Goal: Task Accomplishment & Management: Manage account settings

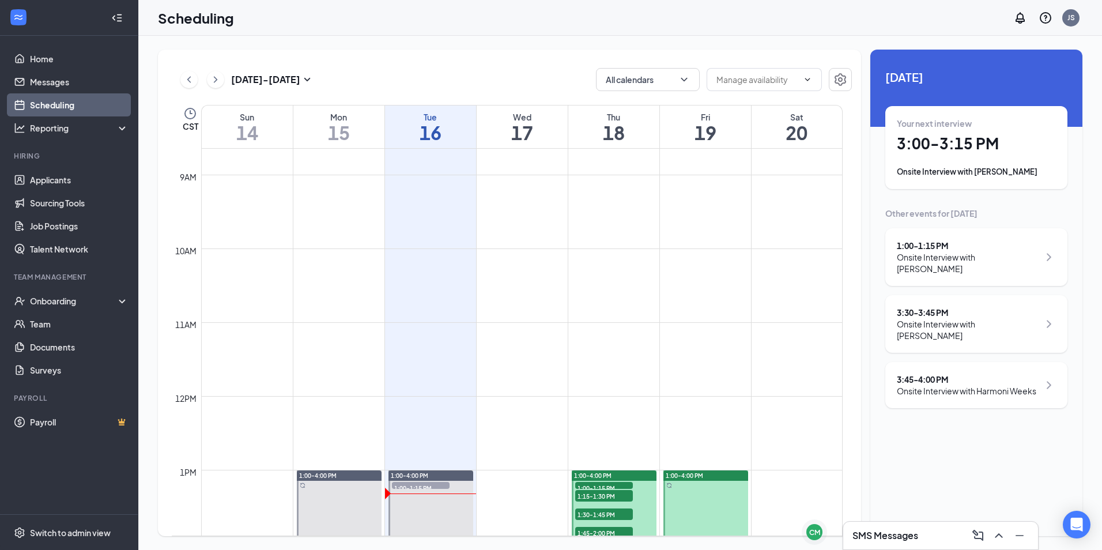
scroll to position [913, 0]
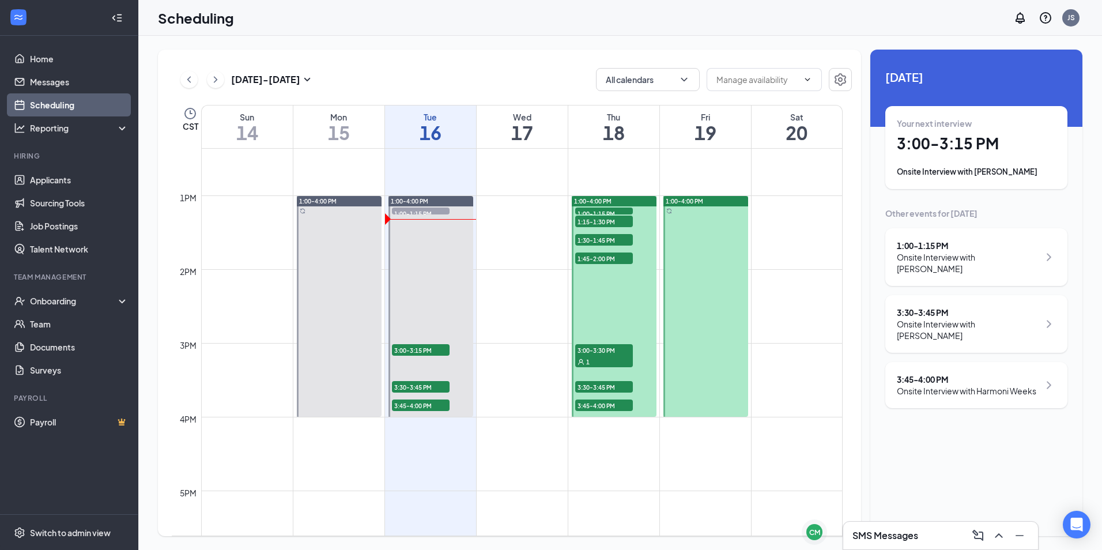
click at [597, 359] on div "1" at bounding box center [604, 362] width 58 height 12
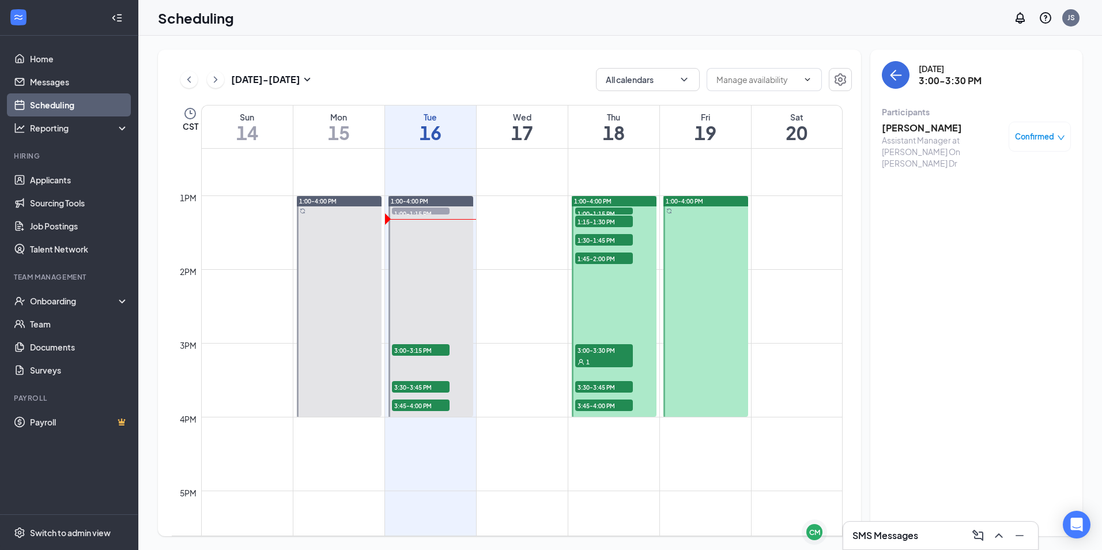
click at [917, 123] on h3 "[PERSON_NAME]" at bounding box center [942, 128] width 121 height 13
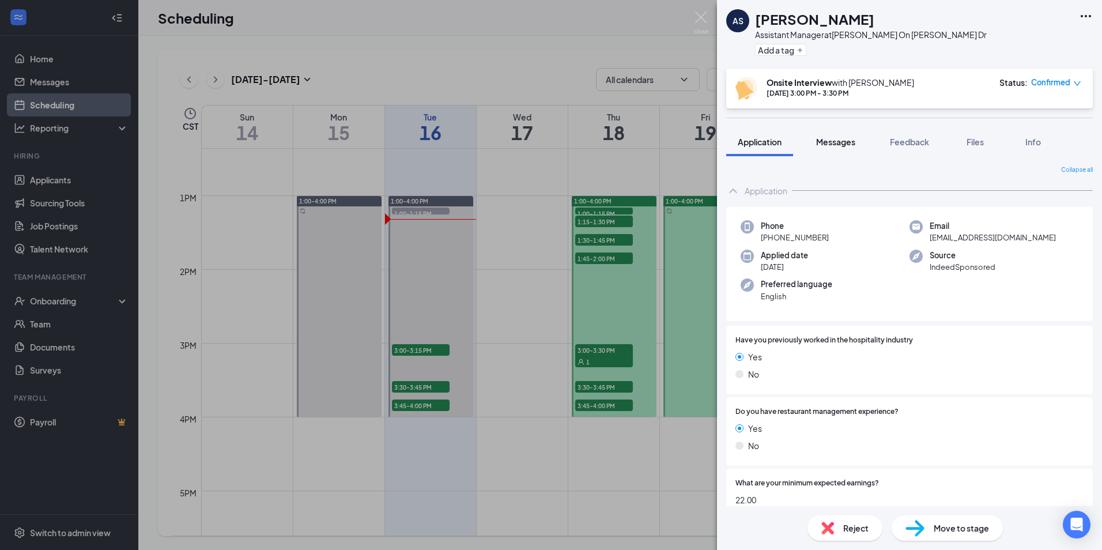
click at [852, 148] on button "Messages" at bounding box center [836, 141] width 62 height 29
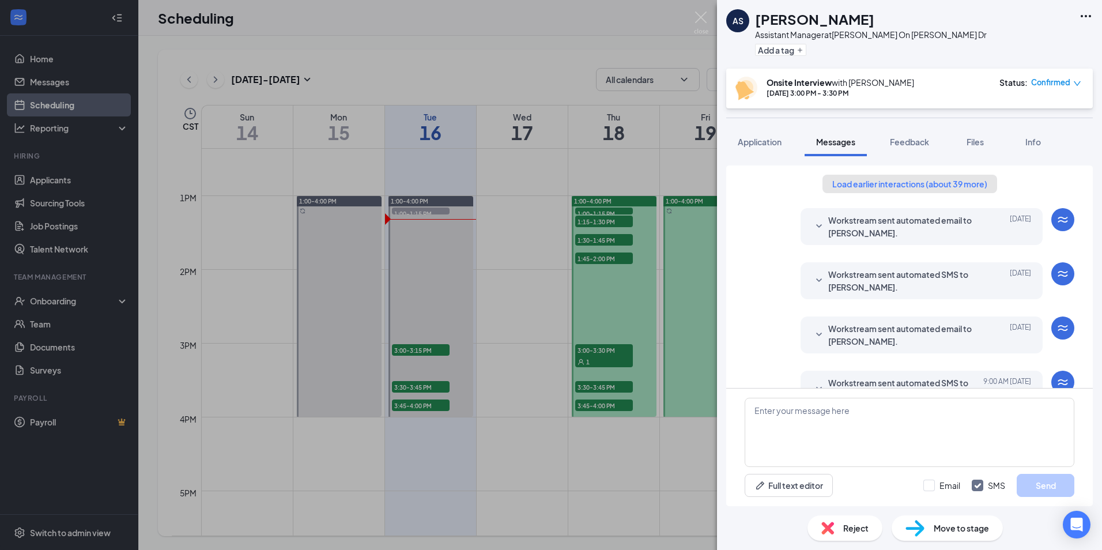
click at [954, 190] on button "Load earlier interactions (about 39 more)" at bounding box center [910, 184] width 175 height 18
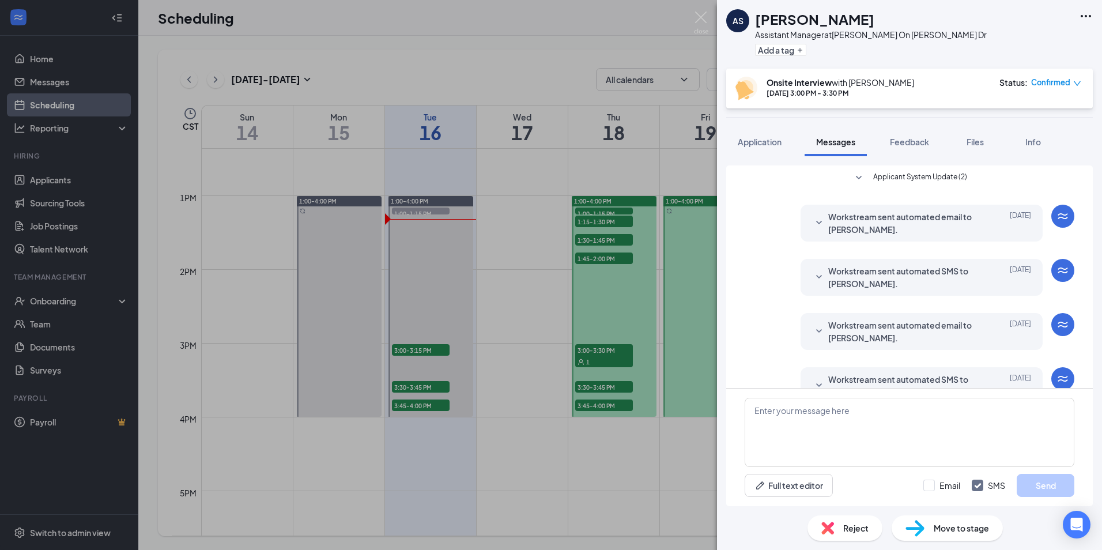
click at [883, 184] on span "Applicant System Update (2)" at bounding box center [920, 178] width 94 height 14
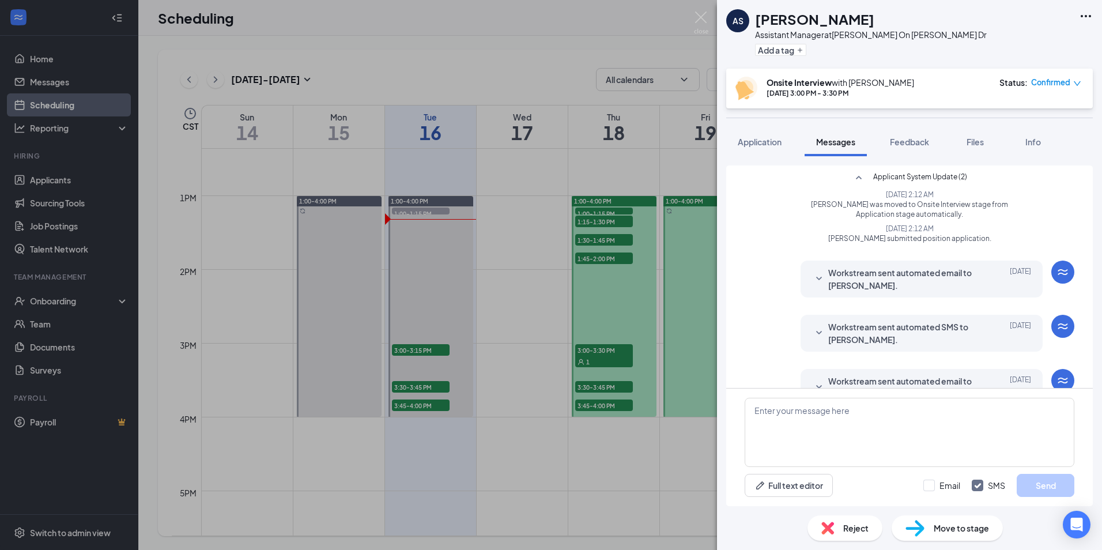
click at [921, 277] on span "Workstream sent automated email to [PERSON_NAME]." at bounding box center [903, 278] width 151 height 25
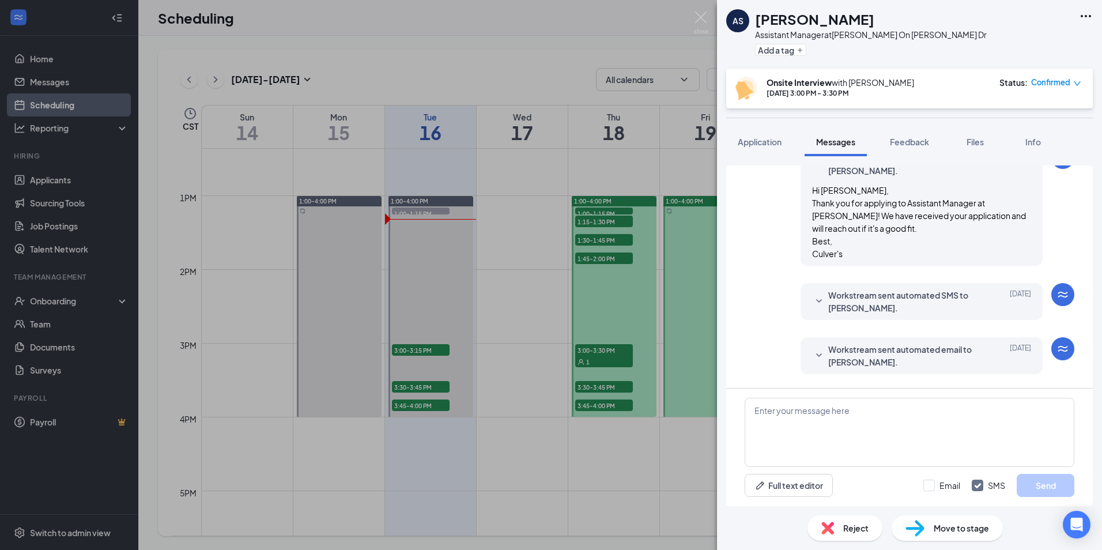
scroll to position [115, 0]
click at [900, 301] on span "Workstream sent automated SMS to [PERSON_NAME]." at bounding box center [903, 300] width 151 height 25
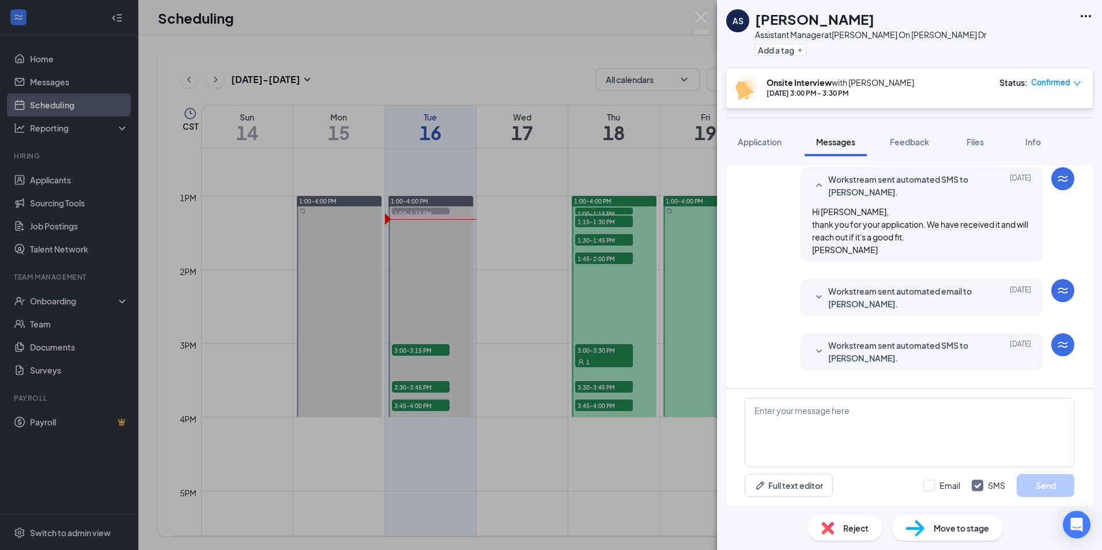
click at [879, 287] on span "Workstream sent automated email to [PERSON_NAME]." at bounding box center [903, 297] width 151 height 25
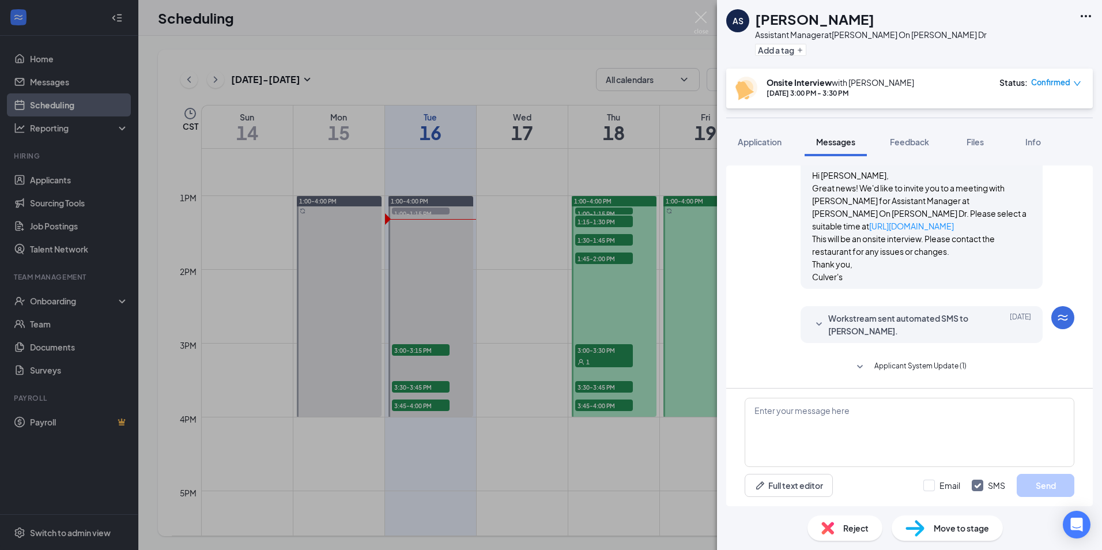
scroll to position [461, 0]
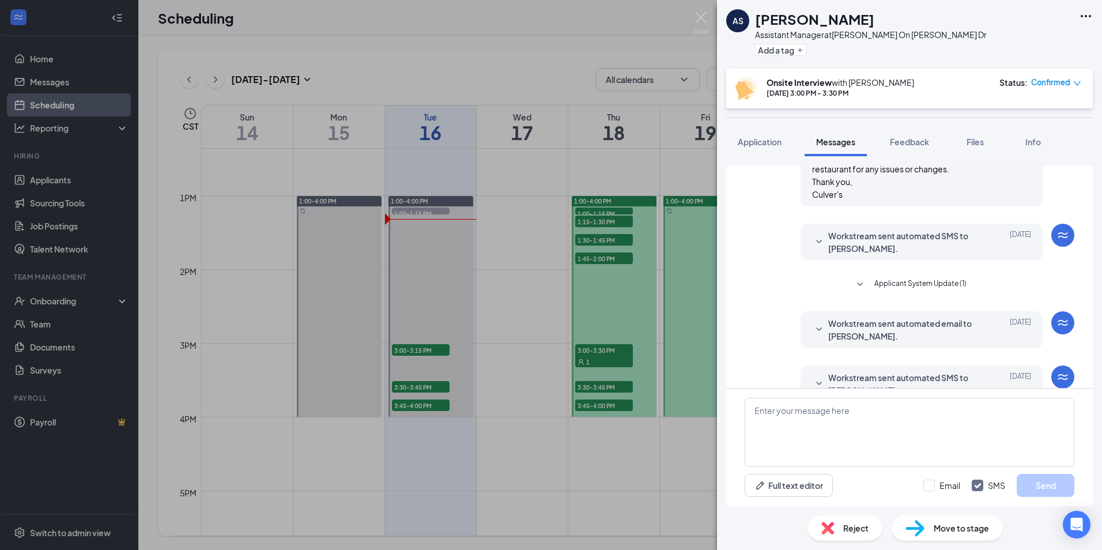
click at [865, 255] on span "Workstream sent automated SMS to [PERSON_NAME]." at bounding box center [903, 241] width 151 height 25
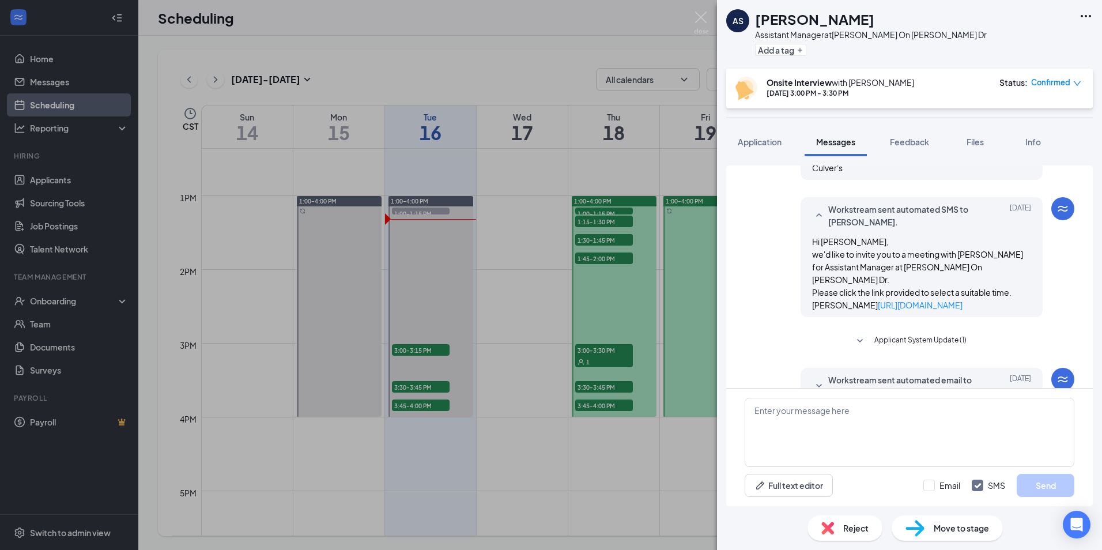
scroll to position [576, 0]
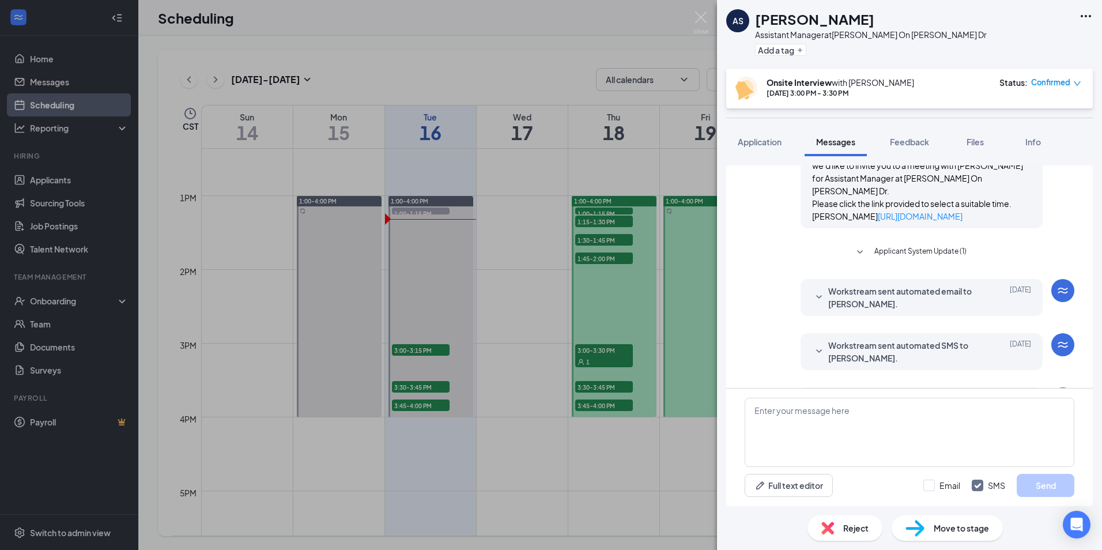
click at [875, 259] on span "Applicant System Update (1)" at bounding box center [921, 253] width 92 height 14
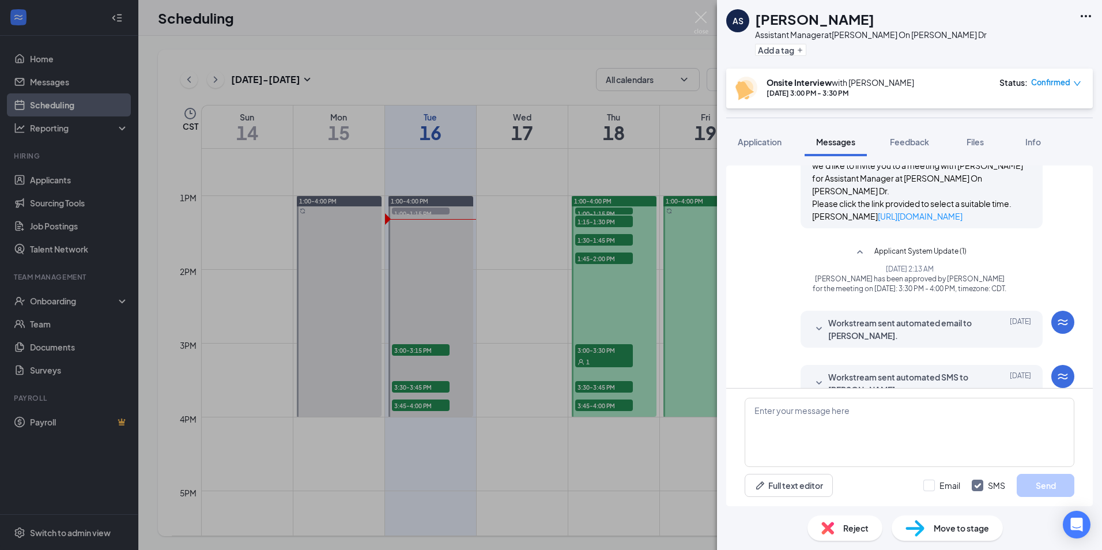
click at [842, 533] on div "Reject" at bounding box center [845, 527] width 75 height 25
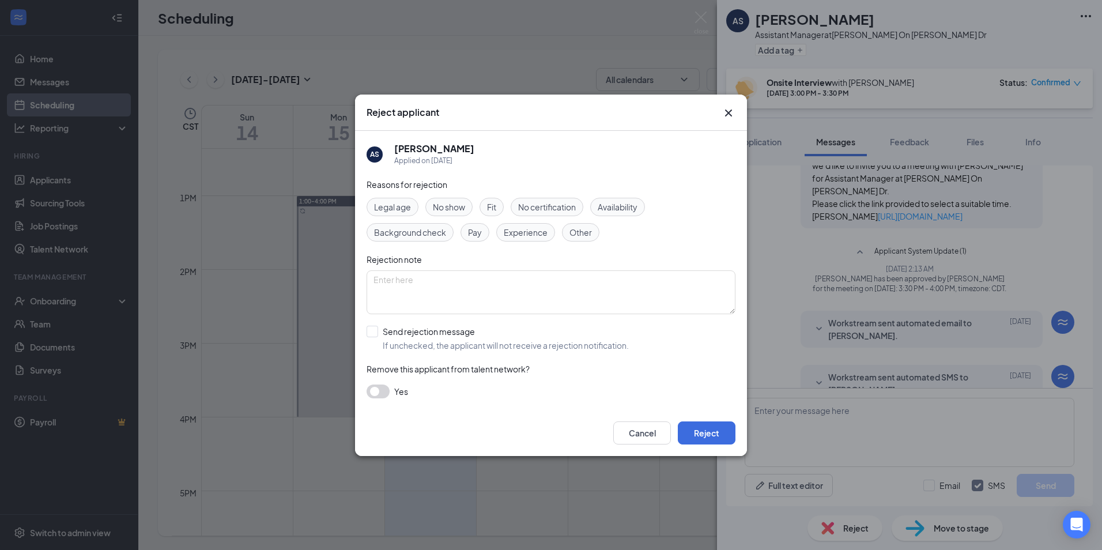
click at [461, 212] on span "No show" at bounding box center [449, 207] width 32 height 13
click at [467, 295] on textarea at bounding box center [551, 292] width 369 height 44
click at [444, 330] on input "Send rejection message If unchecked, the applicant will not receive a rejection…" at bounding box center [498, 338] width 262 height 25
checkbox input "true"
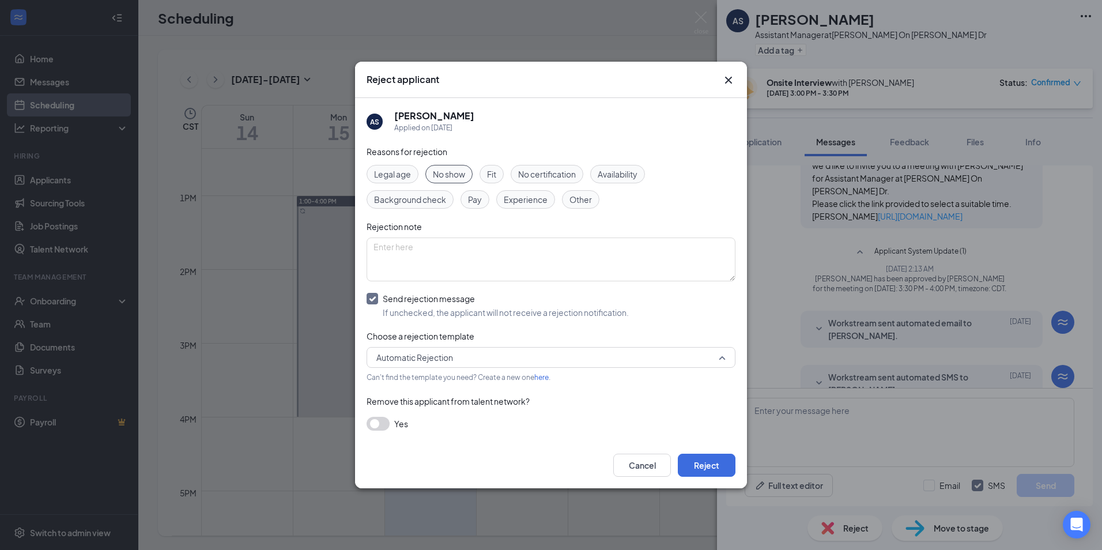
click at [486, 350] on span "Automatic Rejection" at bounding box center [545, 357] width 339 height 17
click at [448, 386] on span "Automatic Rejection" at bounding box center [415, 388] width 79 height 13
click at [421, 252] on textarea at bounding box center [551, 260] width 369 height 44
type textarea "C"
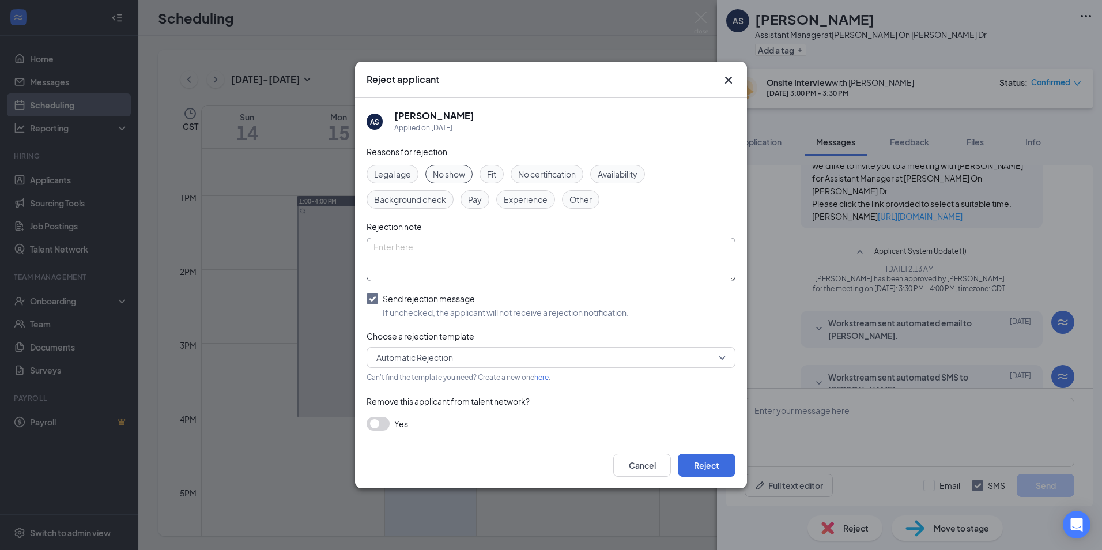
type textarea "K"
type textarea "[PERSON_NAME] commit to an interview time"
click at [582, 206] on span "Other" at bounding box center [581, 199] width 22 height 13
click at [720, 466] on button "Reject" at bounding box center [707, 465] width 58 height 23
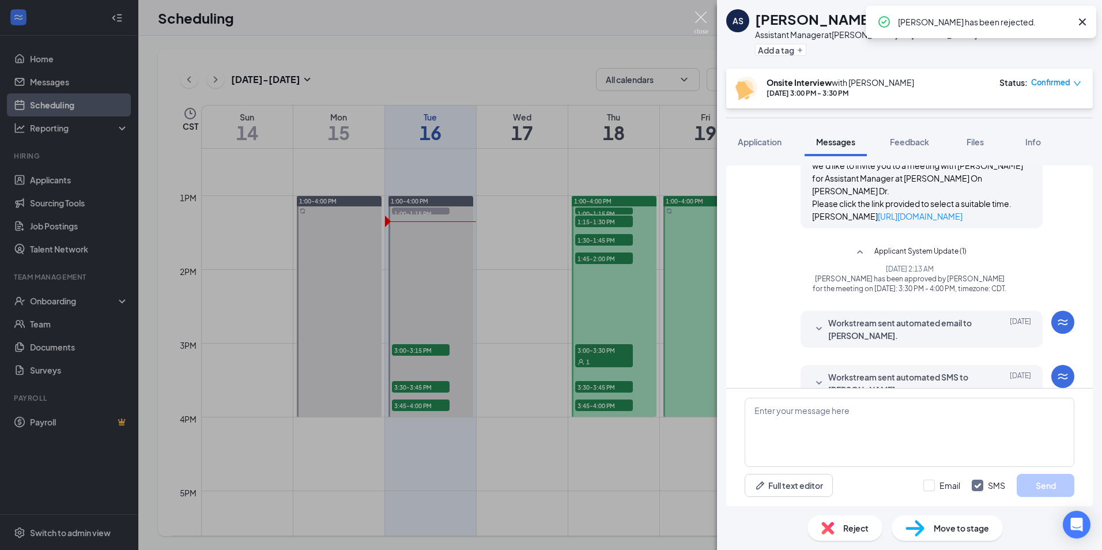
click at [699, 16] on img at bounding box center [701, 23] width 14 height 22
